Goal: Transaction & Acquisition: Book appointment/travel/reservation

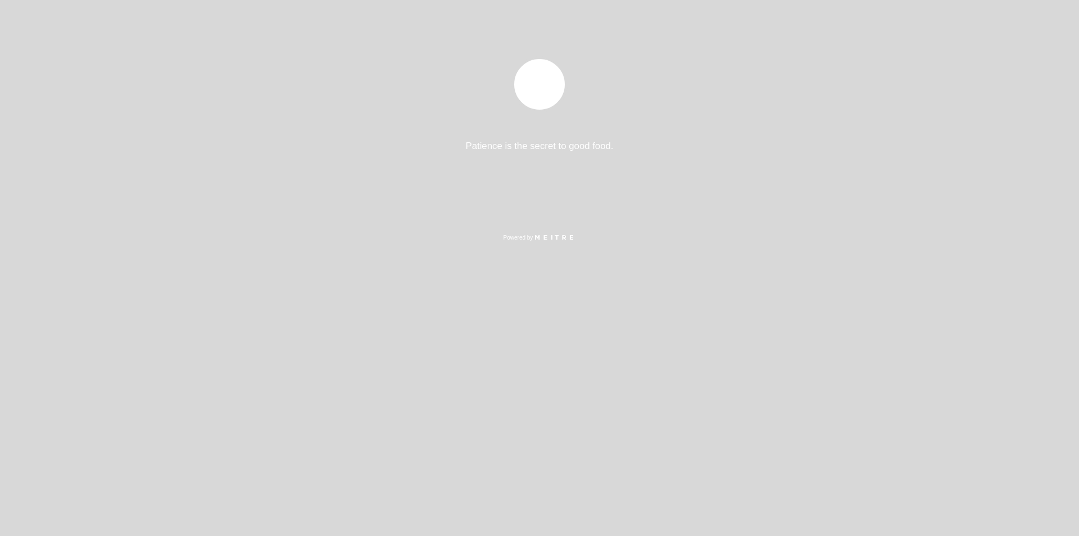
select select "es"
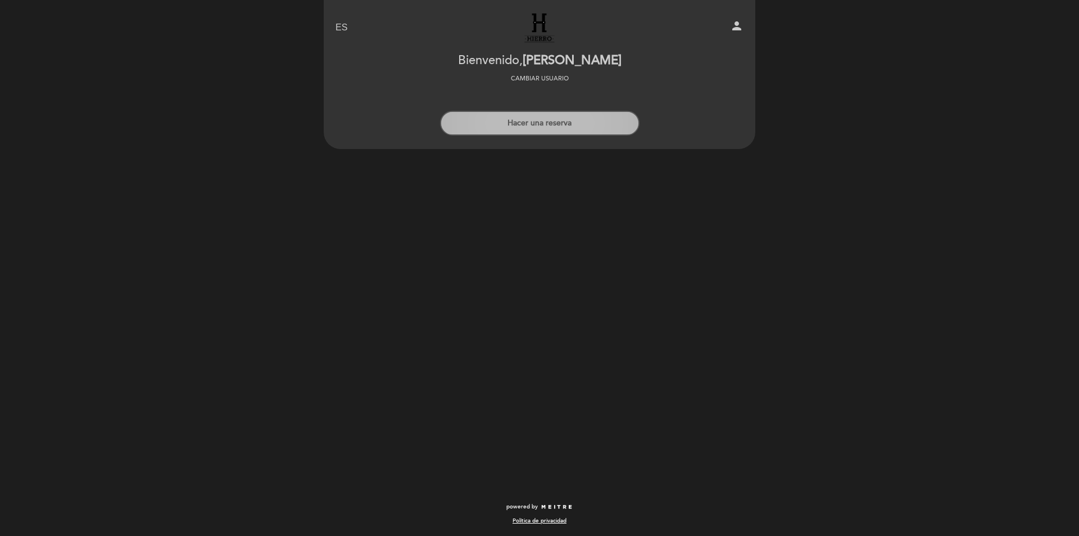
click at [546, 129] on button "Hacer una reserva" at bounding box center [540, 123] width 200 height 25
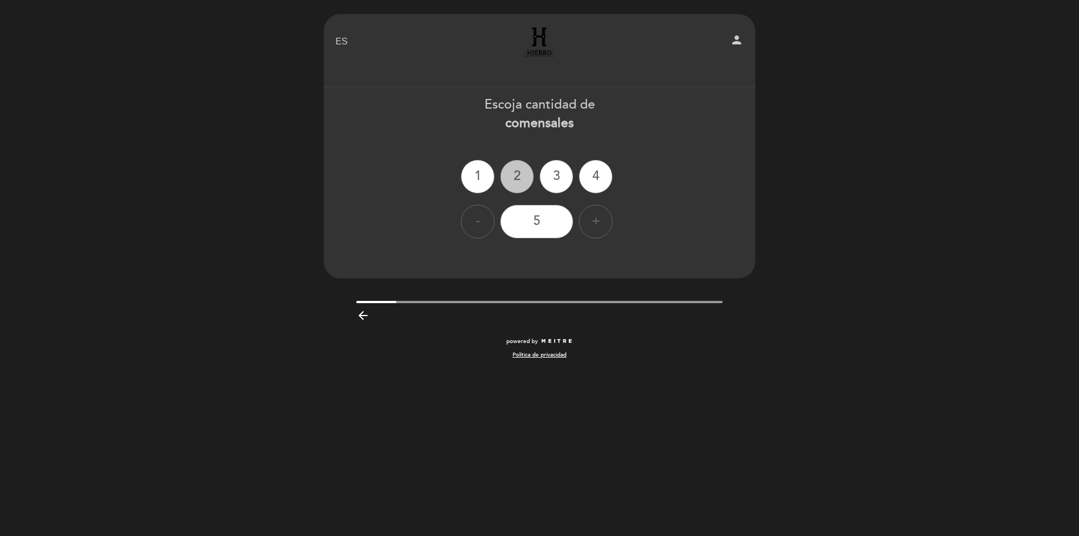
click at [522, 177] on div "2" at bounding box center [517, 177] width 34 height 34
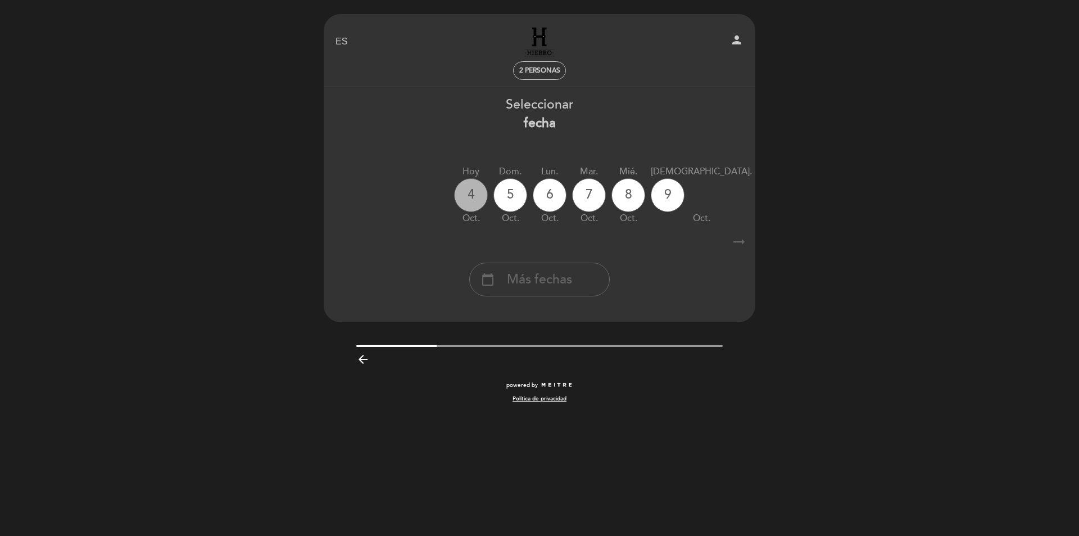
click at [473, 198] on div "4" at bounding box center [471, 195] width 34 height 34
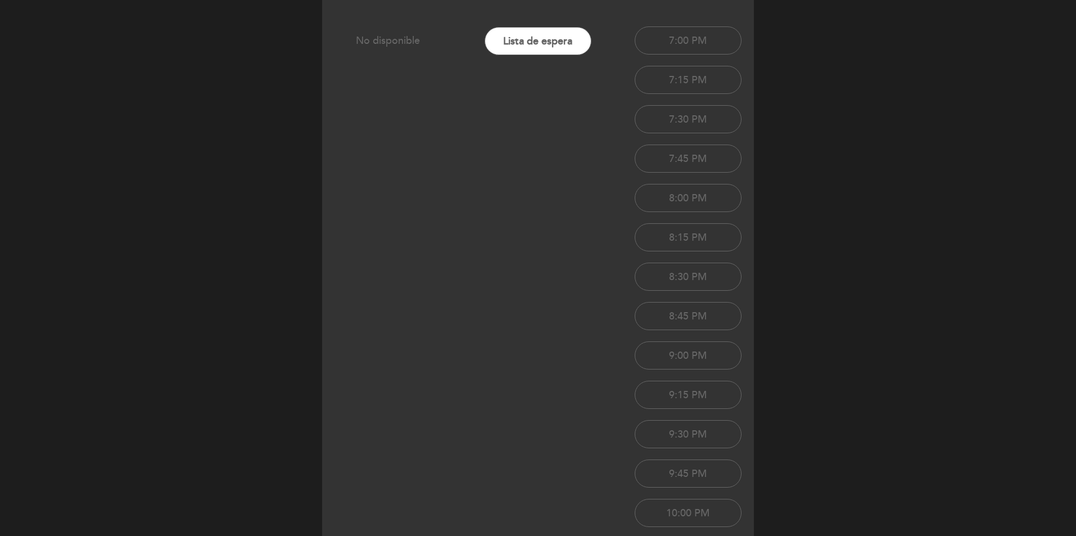
scroll to position [169, 0]
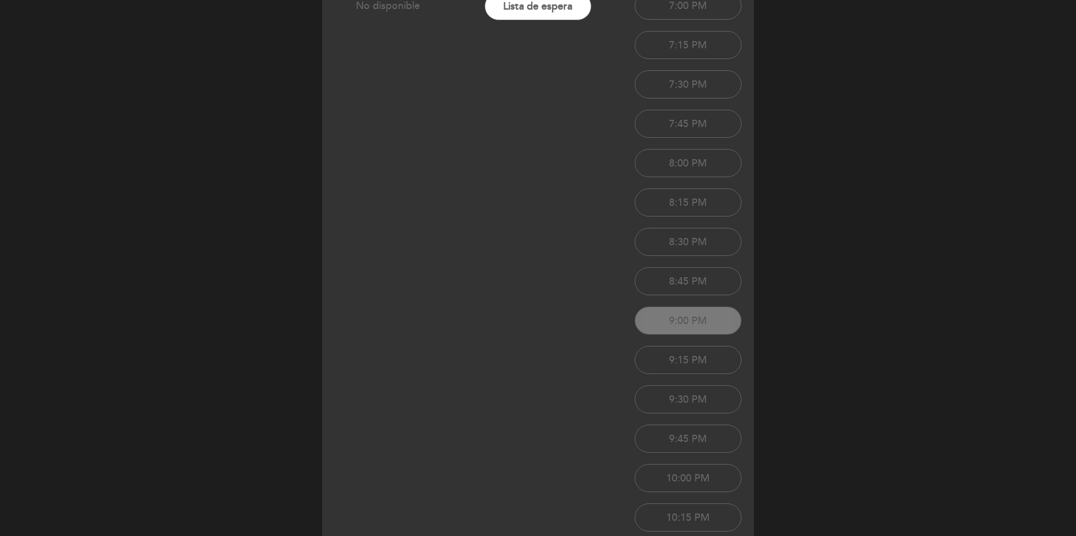
click at [706, 327] on button "9:00 PM" at bounding box center [688, 320] width 107 height 28
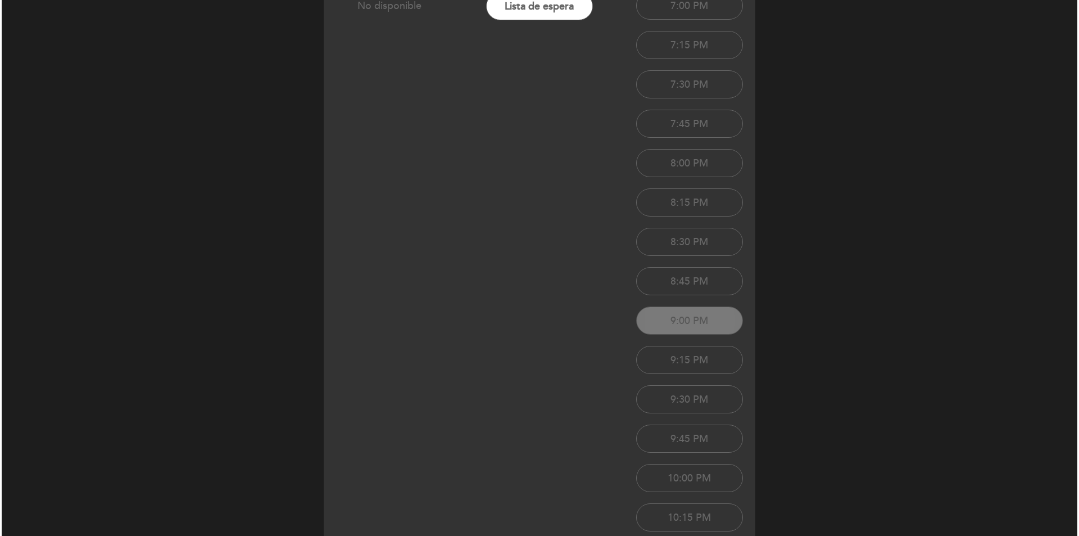
scroll to position [0, 0]
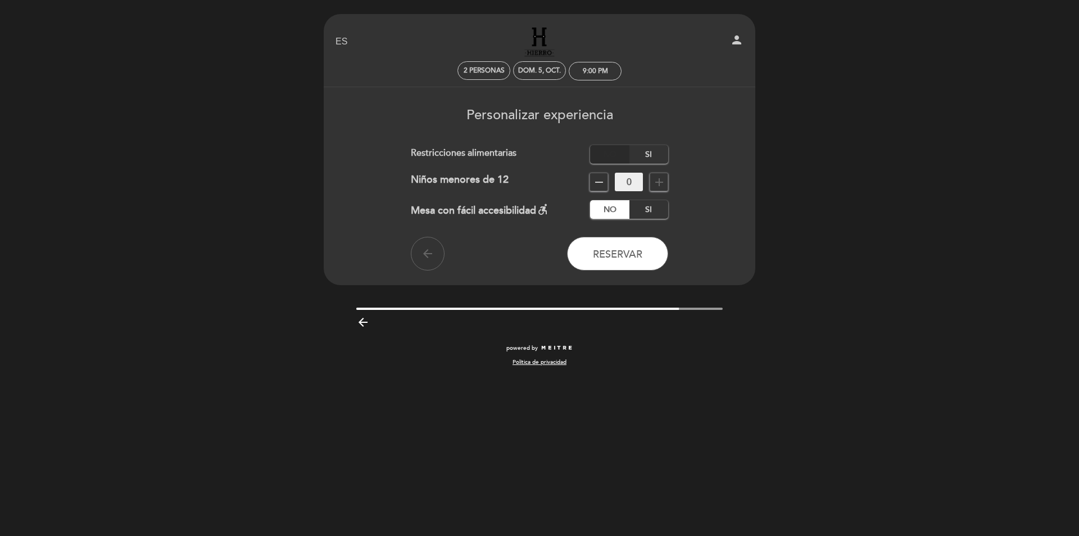
click at [611, 156] on label "No" at bounding box center [609, 154] width 39 height 19
click at [428, 251] on icon "arrow_back" at bounding box center [427, 253] width 13 height 13
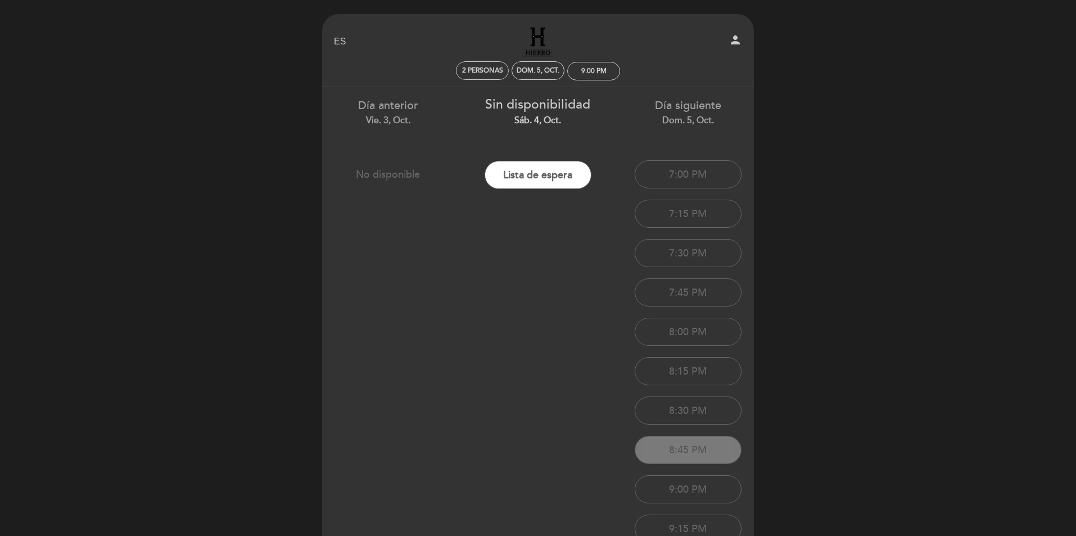
click at [691, 442] on button "8:45 PM" at bounding box center [688, 450] width 107 height 28
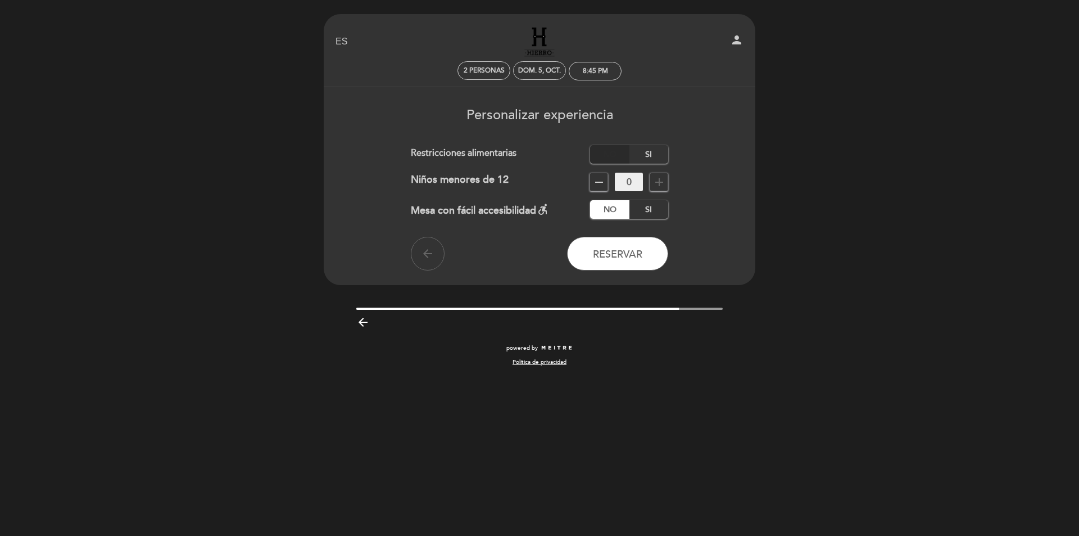
click at [612, 156] on label "No" at bounding box center [609, 154] width 39 height 19
click at [607, 254] on span "Reservar" at bounding box center [617, 254] width 49 height 12
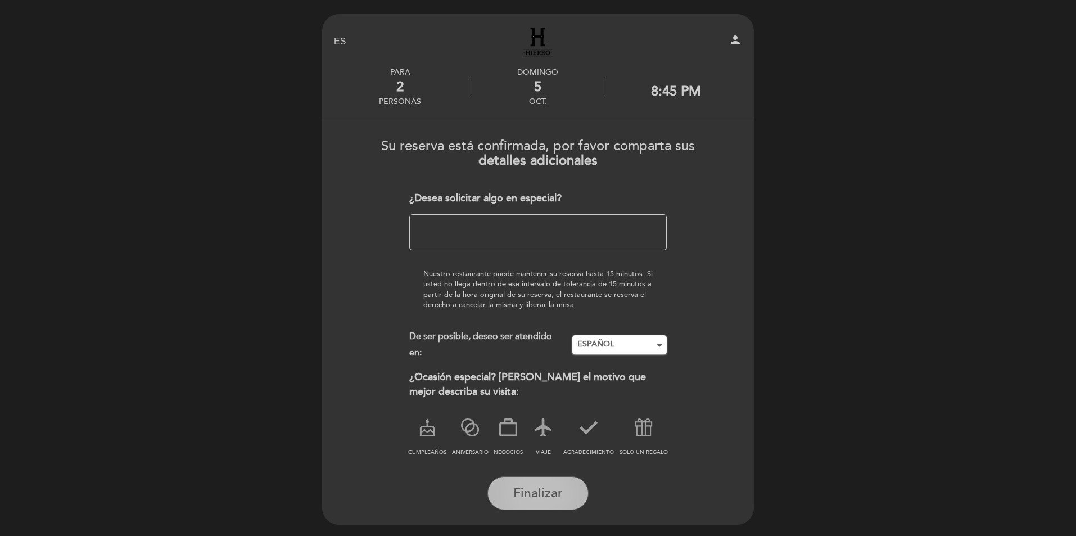
click at [541, 487] on span "Finalizar" at bounding box center [537, 493] width 49 height 16
